Goal: Transaction & Acquisition: Subscribe to service/newsletter

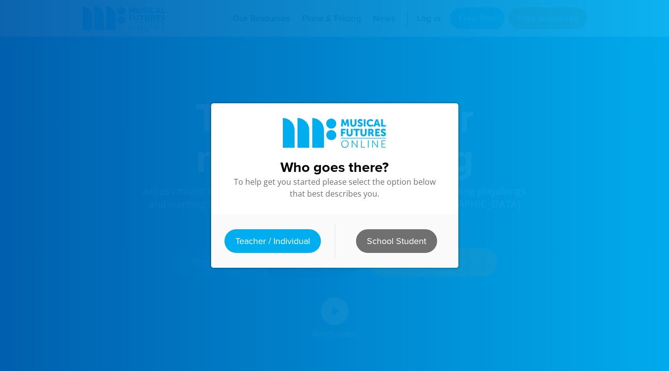
click at [376, 238] on link "School Student" at bounding box center [396, 241] width 81 height 24
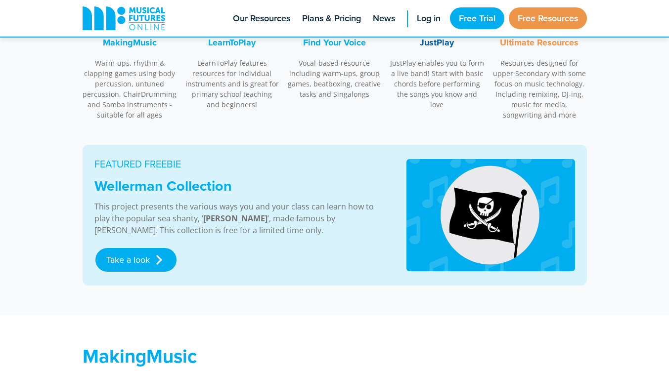
scroll to position [494, 0]
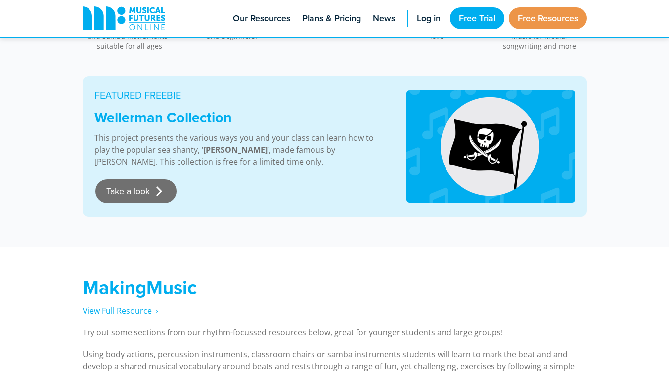
click at [141, 185] on link "Take a look" at bounding box center [135, 191] width 81 height 24
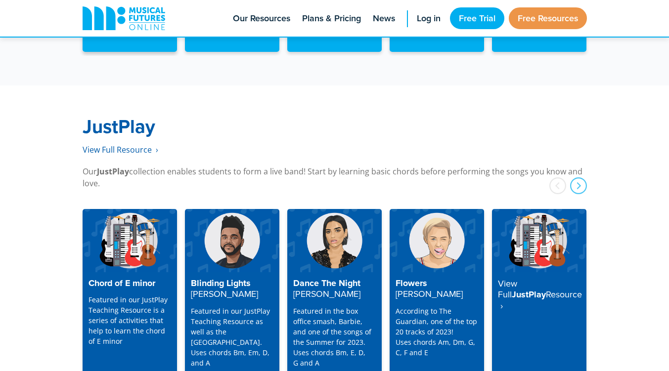
scroll to position [2559, 0]
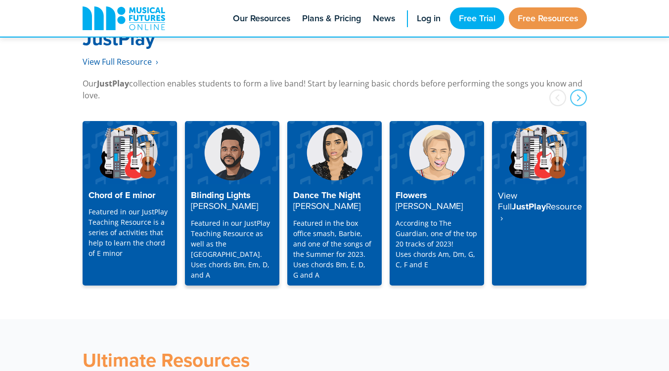
click at [223, 146] on img at bounding box center [232, 152] width 94 height 63
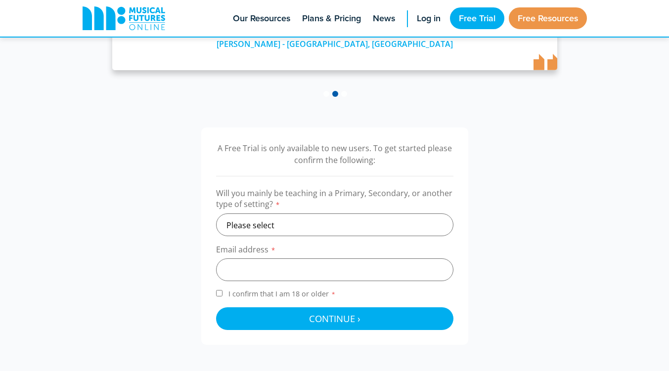
scroll to position [247, 0]
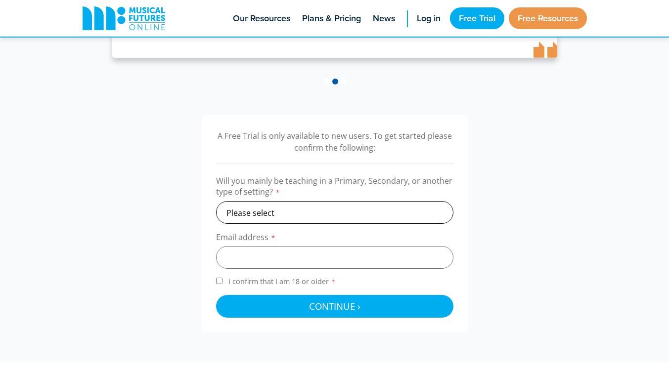
click at [277, 214] on select "Please select Primary Secondary Other" at bounding box center [334, 212] width 237 height 23
select select "primary"
click at [216, 201] on select "Please select Primary Secondary Other" at bounding box center [334, 212] width 237 height 23
click at [246, 258] on input "email" at bounding box center [334, 257] width 237 height 23
type input "kmckeagney954@c2kni.net"
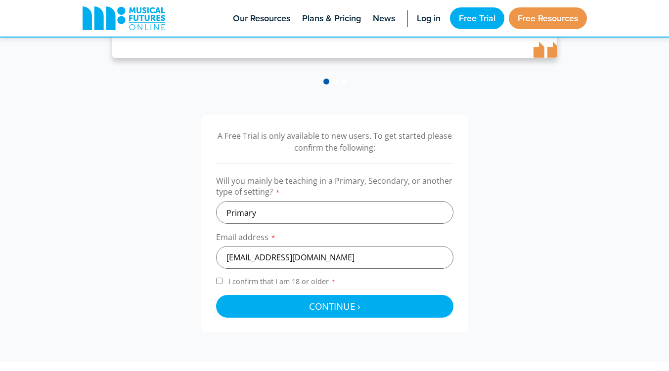
click at [219, 282] on input "I confirm that I am 18 or older *" at bounding box center [219, 281] width 6 height 6
checkbox input "true"
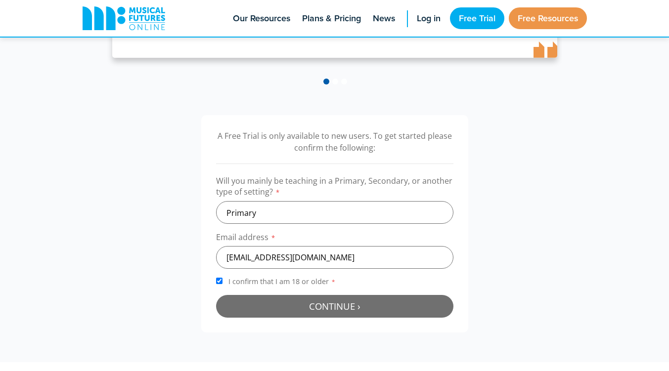
click at [262, 300] on button "Continue › Checking your details..." at bounding box center [334, 306] width 237 height 23
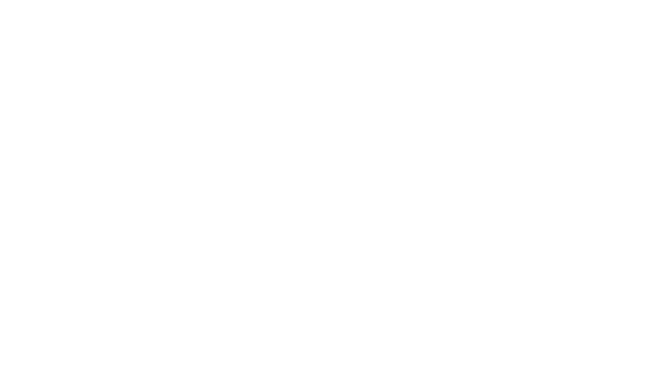
scroll to position [323, 0]
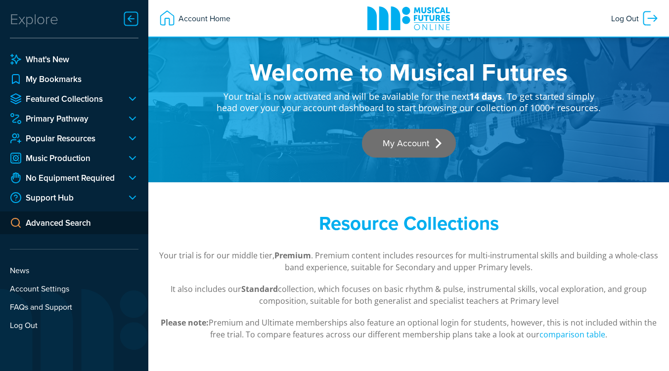
click at [400, 137] on link "My Account" at bounding box center [409, 143] width 94 height 29
